Goal: Book appointment/travel/reservation

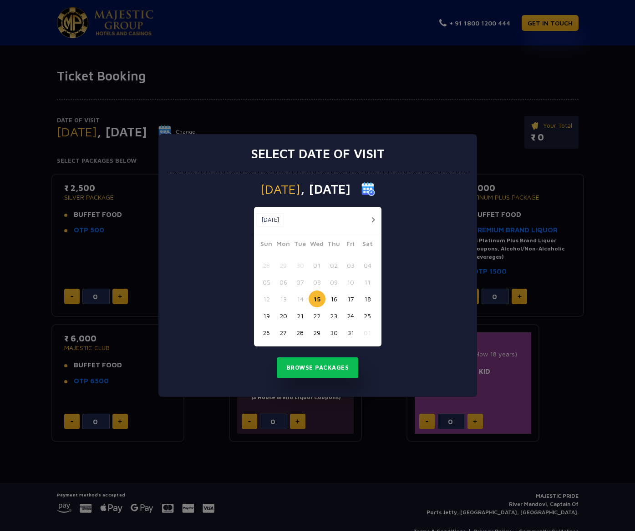
click at [286, 316] on button "20" at bounding box center [283, 315] width 17 height 17
click at [323, 365] on button "Browse Packages" at bounding box center [318, 368] width 82 height 21
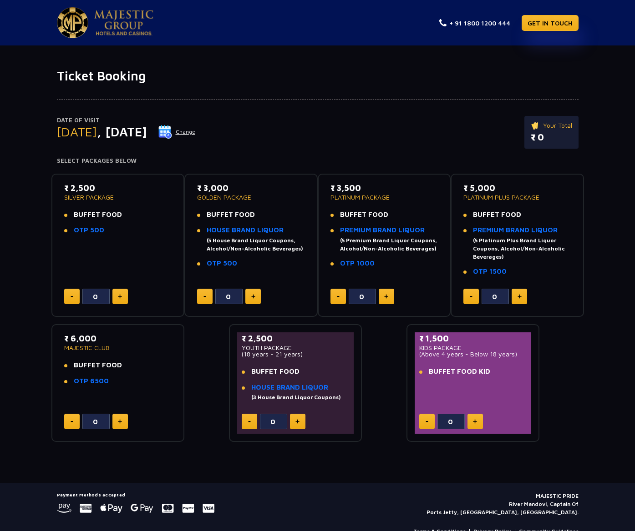
click at [254, 301] on button at bounding box center [252, 296] width 15 height 15
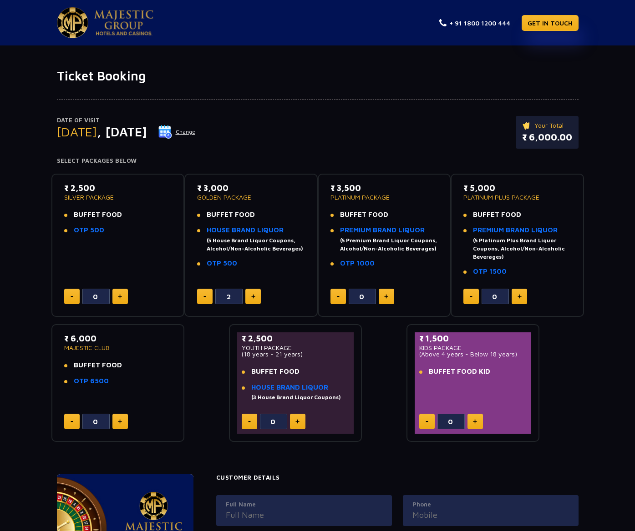
click at [254, 301] on button at bounding box center [252, 296] width 15 height 15
click at [256, 296] on button at bounding box center [252, 296] width 15 height 15
type input "6"
